Goal: Task Accomplishment & Management: Use online tool/utility

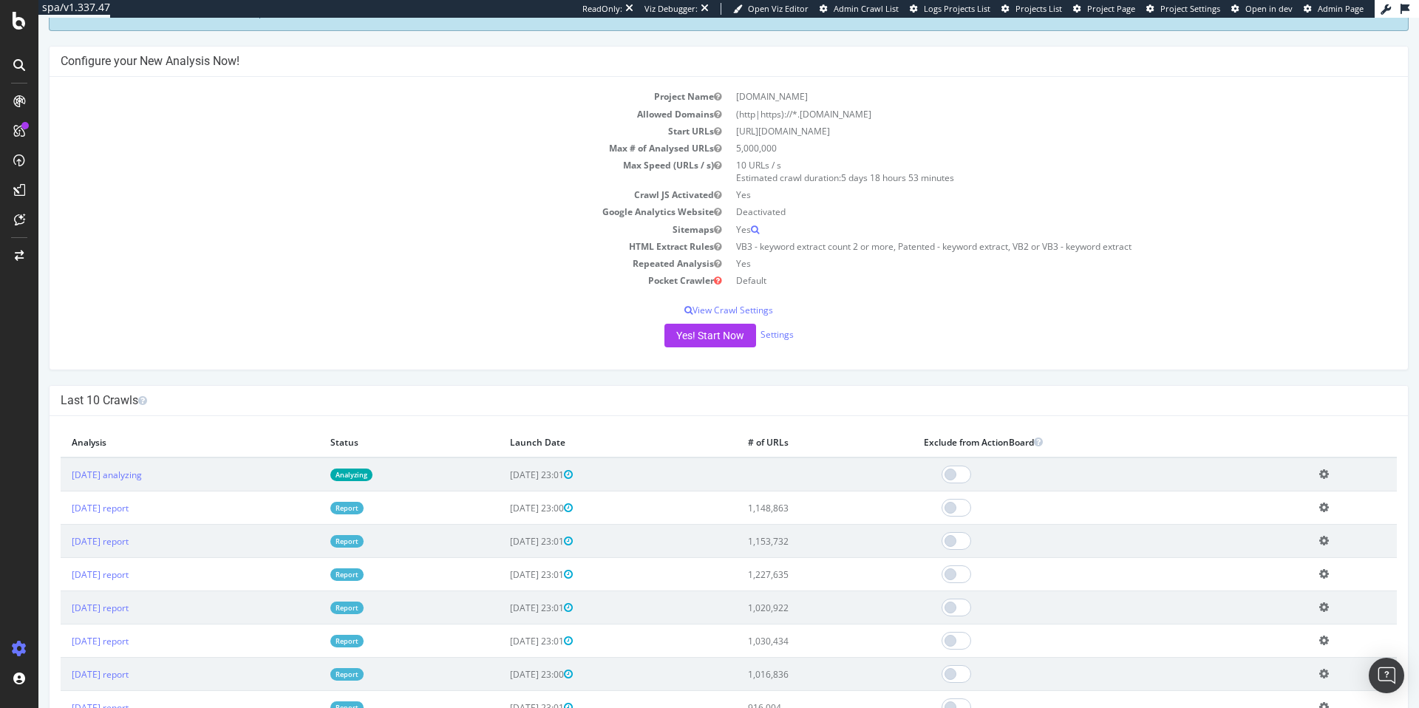
scroll to position [103, 0]
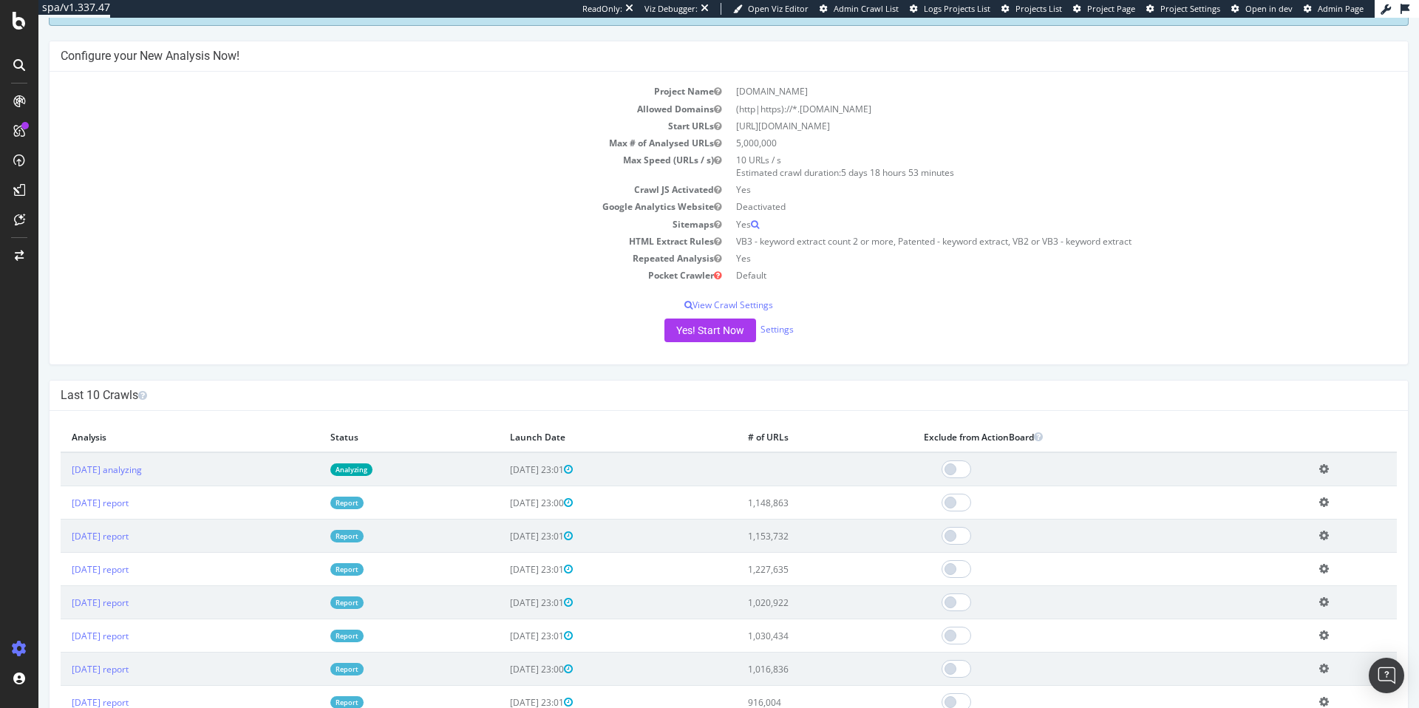
click at [1329, 465] on icon at bounding box center [1324, 468] width 10 height 11
click at [1277, 506] on link "Delete analysis" at bounding box center [1270, 512] width 118 height 20
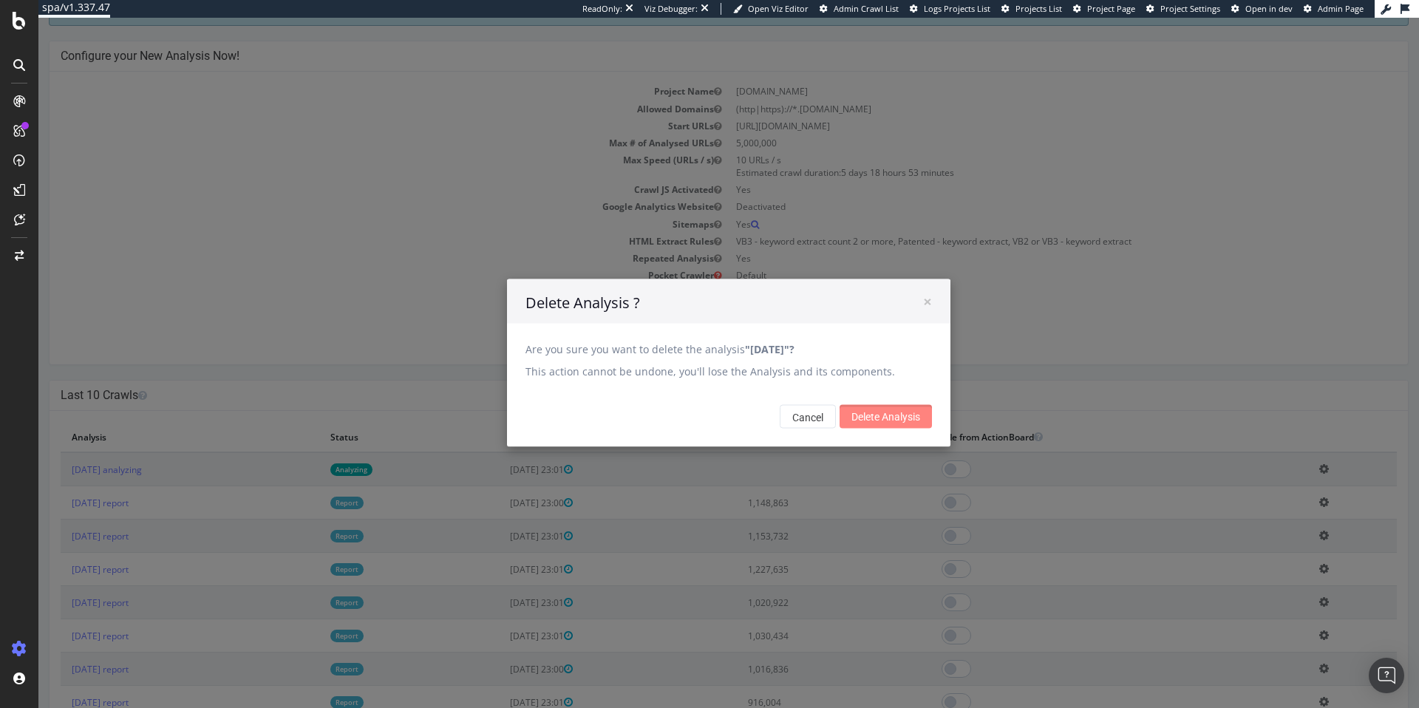
click at [902, 418] on input "Delete Analysis" at bounding box center [886, 417] width 92 height 24
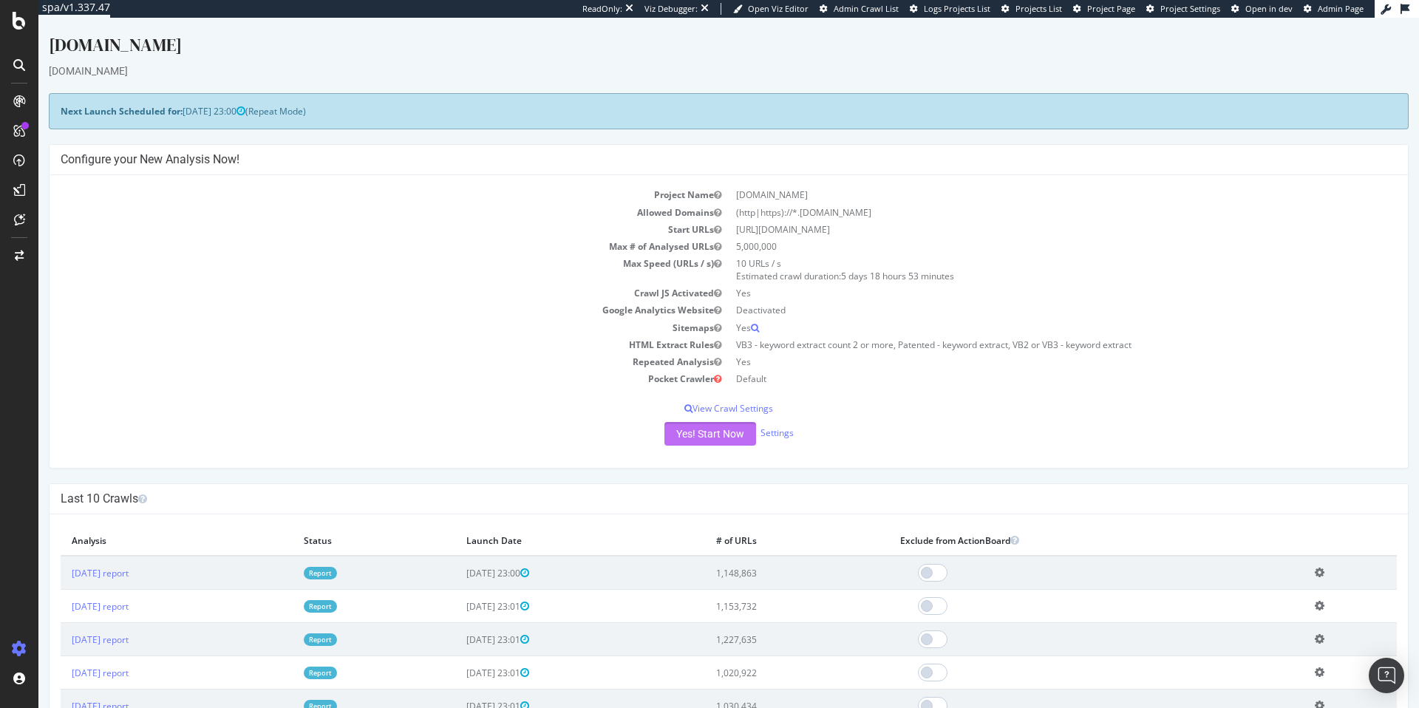
click at [713, 433] on button "Yes! Start Now" at bounding box center [710, 434] width 92 height 24
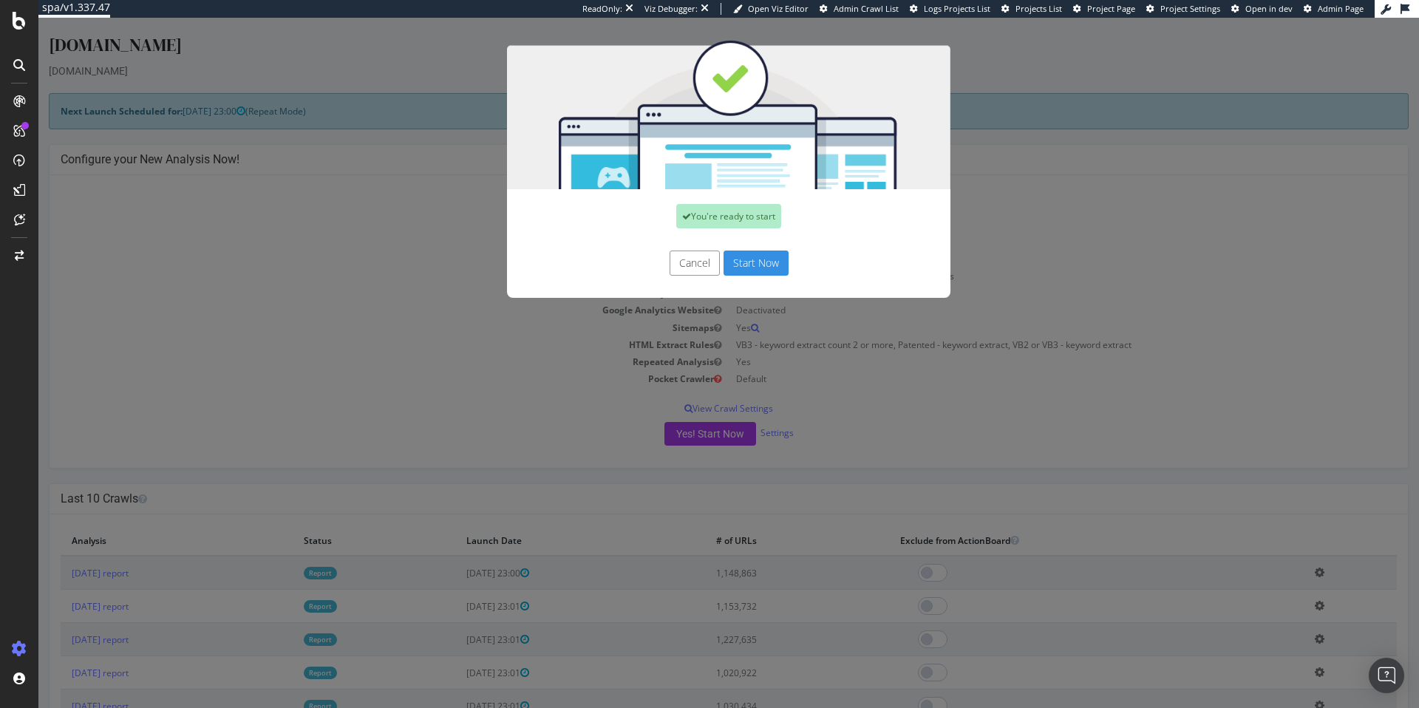
click at [749, 261] on button "Start Now" at bounding box center [756, 263] width 65 height 25
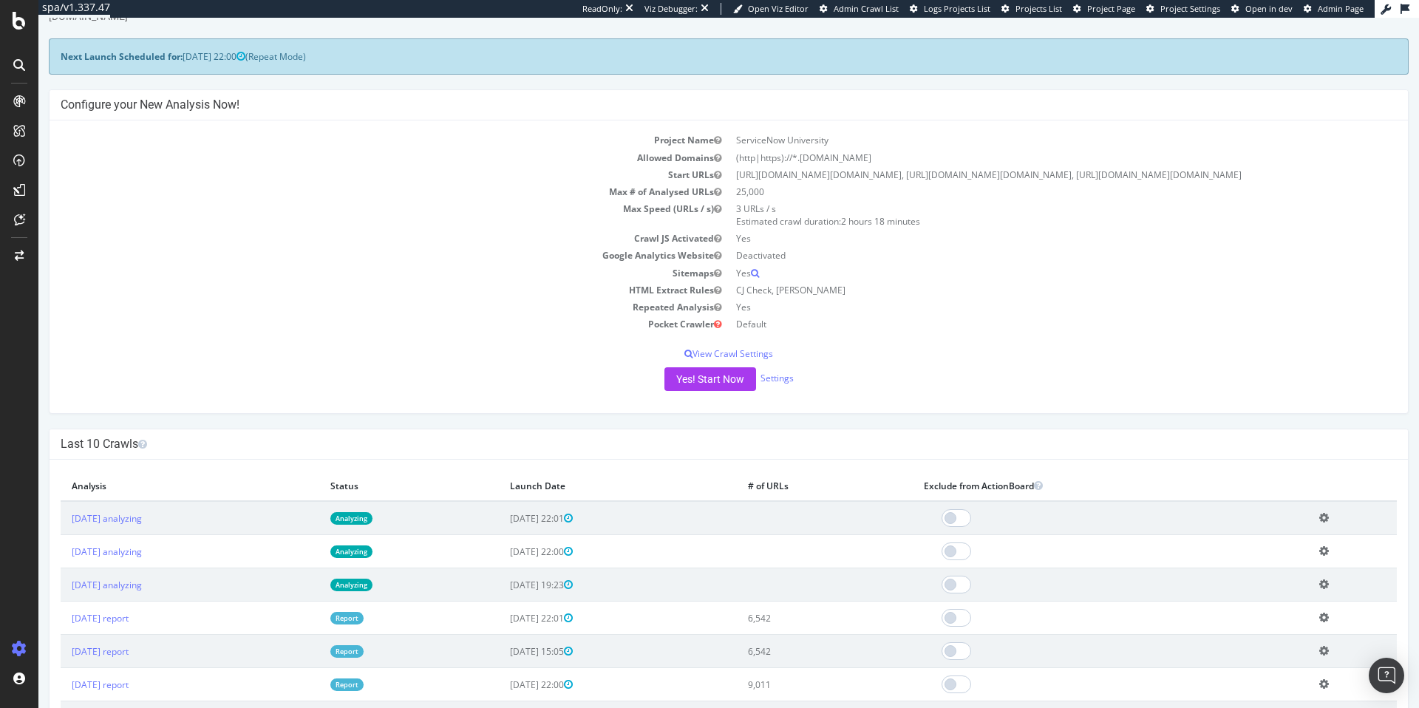
scroll to position [72, 0]
